Goal: Complete application form

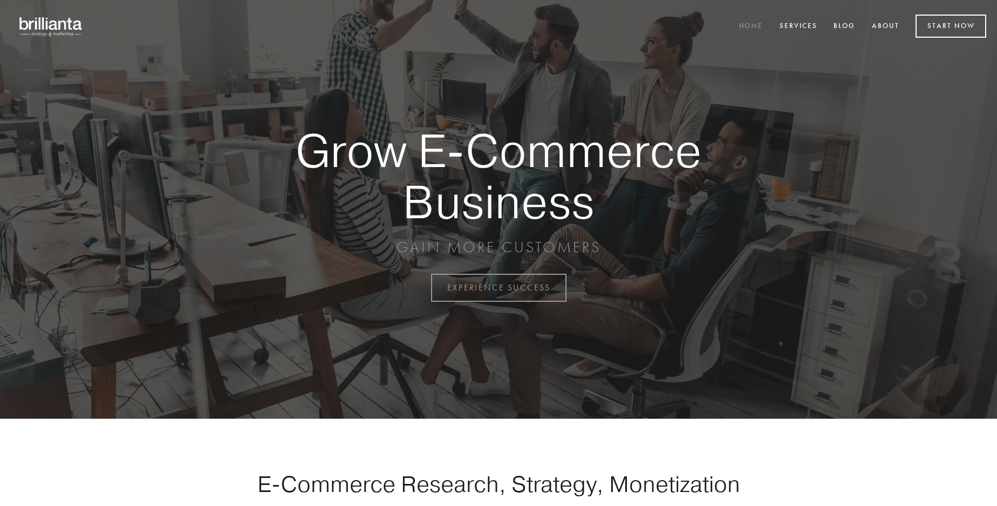
scroll to position [2827, 0]
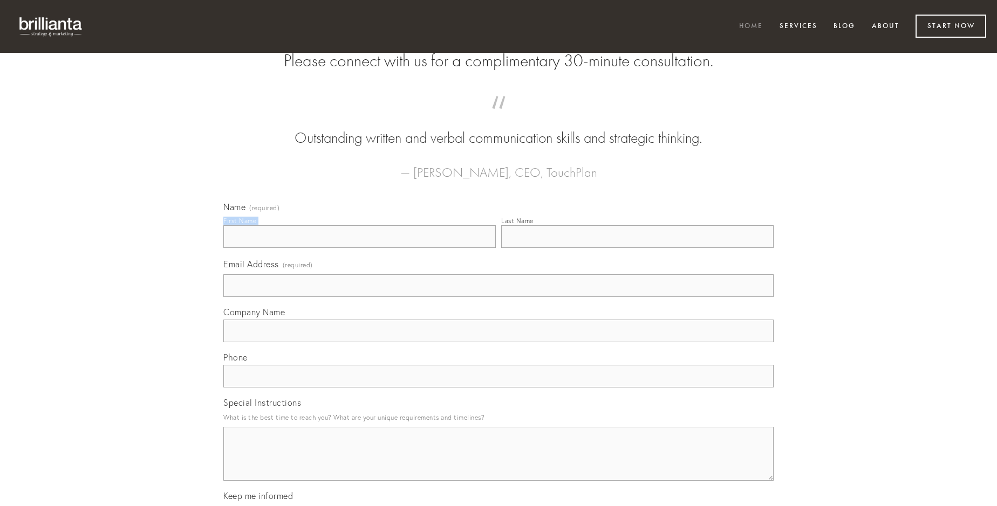
type input "[PERSON_NAME]"
click at [637, 248] on input "Last Name" at bounding box center [637, 236] width 272 height 23
type input "[PERSON_NAME]"
click at [498, 297] on input "Email Address (required)" at bounding box center [498, 285] width 550 height 23
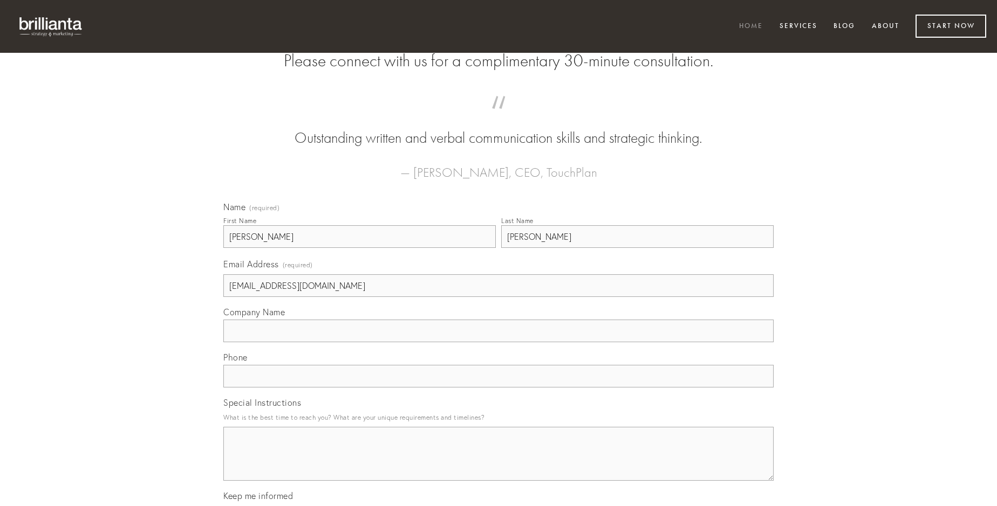
type input "[EMAIL_ADDRESS][DOMAIN_NAME]"
click at [498, 342] on input "Company Name" at bounding box center [498, 331] width 550 height 23
type input "cicuta"
click at [498, 388] on input "text" at bounding box center [498, 376] width 550 height 23
click at [498, 464] on textarea "Special Instructions" at bounding box center [498, 454] width 550 height 54
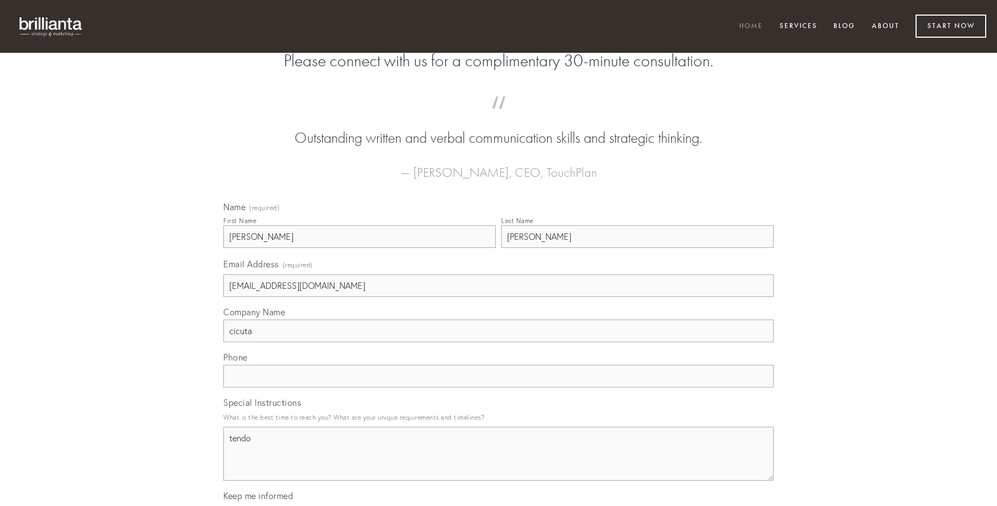
type textarea "tendo"
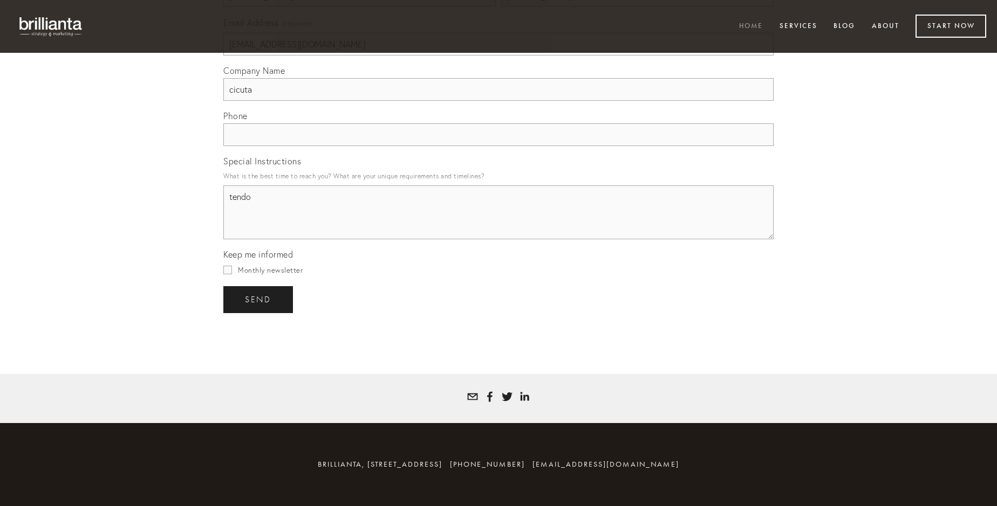
click at [259, 299] on span "send" at bounding box center [258, 300] width 26 height 10
